Goal: Task Accomplishment & Management: Manage account settings

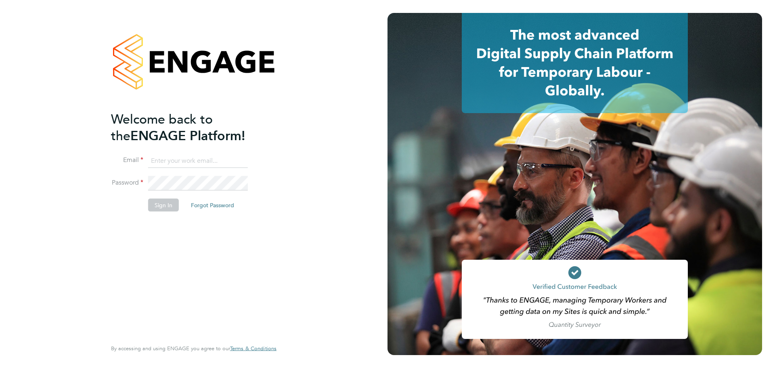
type input "nathan.kirkpatrick@uk.g4s.com"
click at [169, 208] on button "Sign In" at bounding box center [163, 205] width 31 height 13
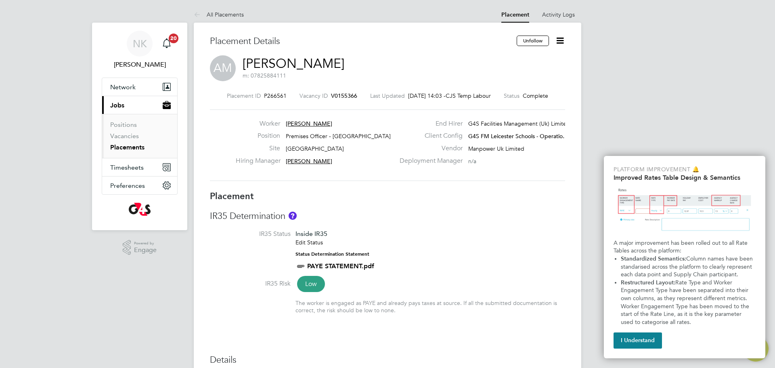
click at [128, 148] on link "Placements" at bounding box center [127, 147] width 34 height 8
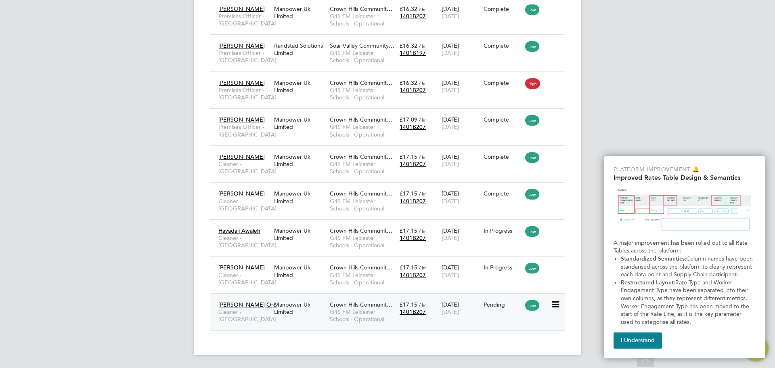
click at [261, 309] on span "Cleaner - [GEOGRAPHIC_DATA]" at bounding box center [244, 315] width 52 height 15
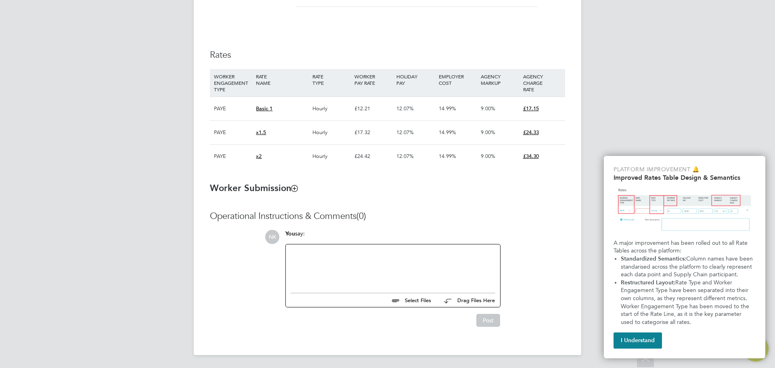
click at [295, 188] on icon at bounding box center [294, 188] width 6 height 6
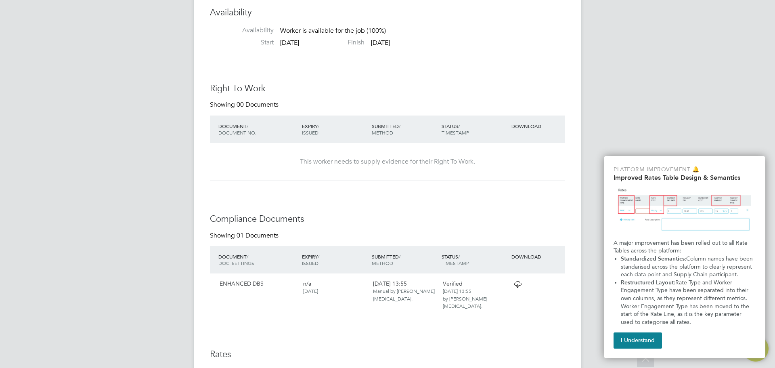
click at [689, 100] on div "NK Nathan Kirkpatrick Notifications 20 Applications: Network Sites Workers Curr…" at bounding box center [387, 12] width 775 height 1481
click at [627, 345] on button "I Understand" at bounding box center [637, 340] width 48 height 16
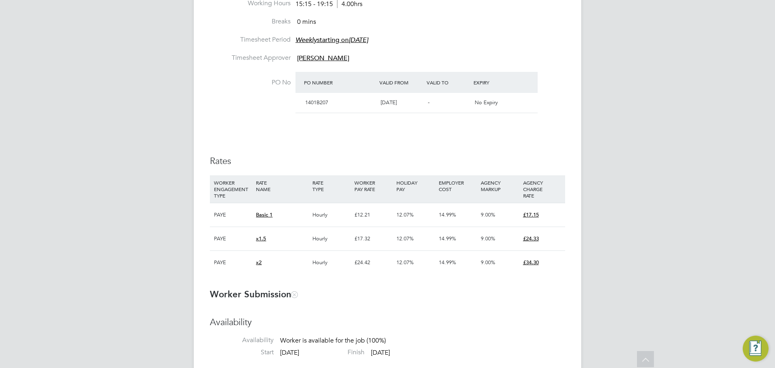
scroll to position [535, 0]
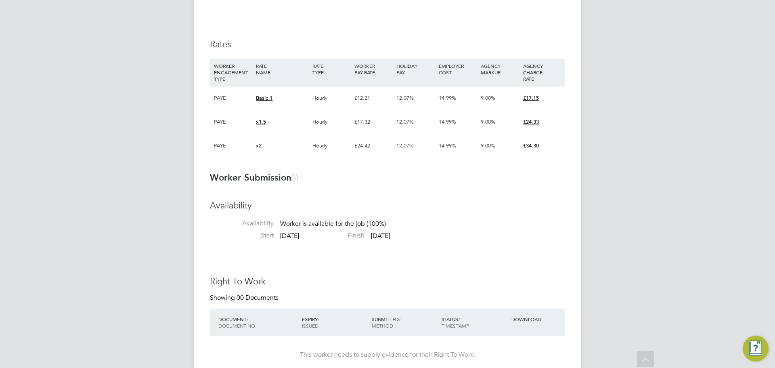
click at [295, 177] on icon at bounding box center [294, 177] width 6 height 6
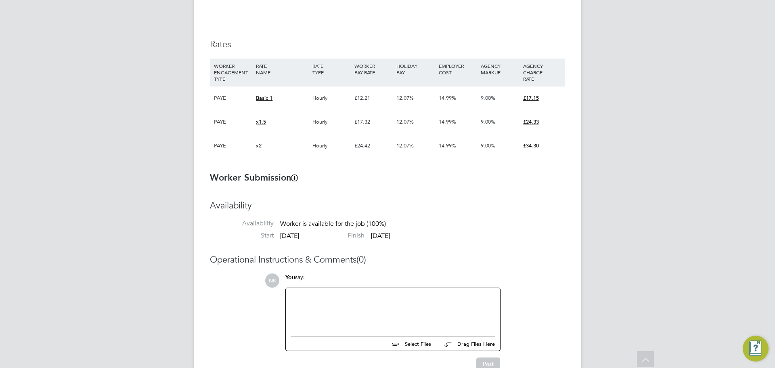
scroll to position [525, 0]
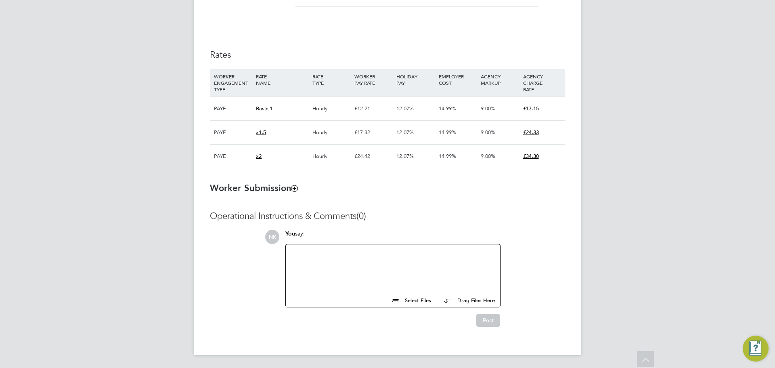
click at [296, 186] on icon at bounding box center [294, 188] width 6 height 6
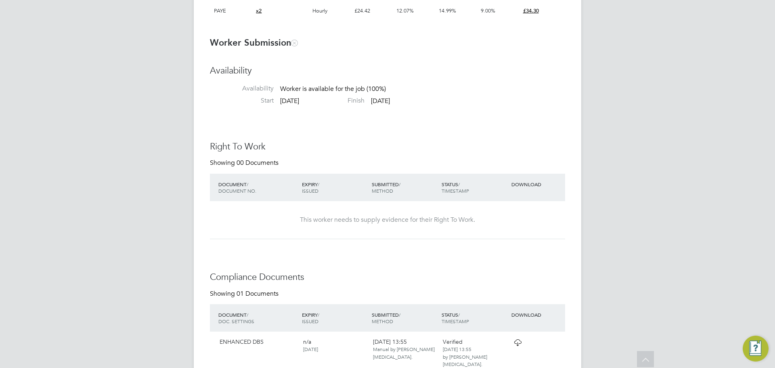
scroll to position [702, 0]
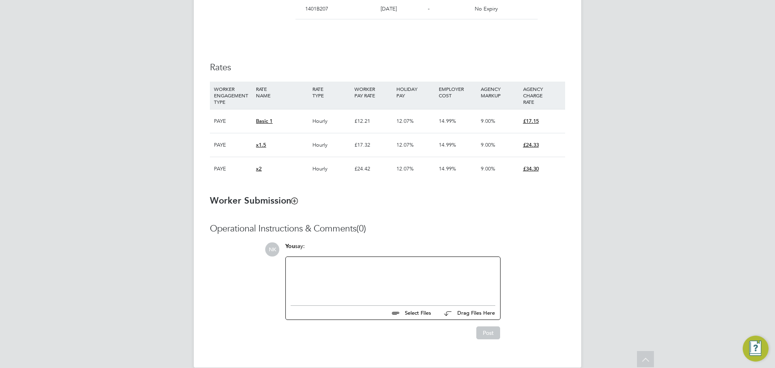
click at [293, 201] on icon at bounding box center [294, 200] width 6 height 6
